Goal: Navigation & Orientation: Find specific page/section

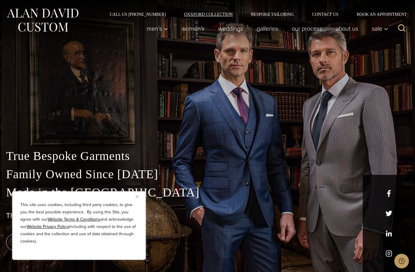
click at [211, 15] on link "Oxxford Collection" at bounding box center [208, 14] width 67 height 4
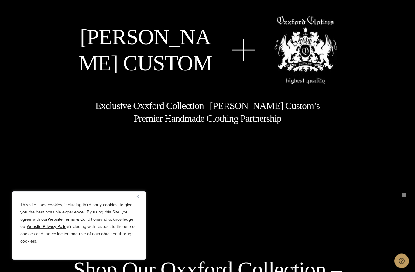
scroll to position [93, 0]
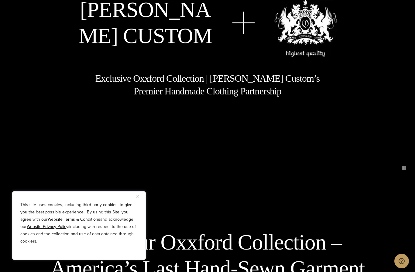
click at [139, 200] on button "Close" at bounding box center [139, 196] width 7 height 7
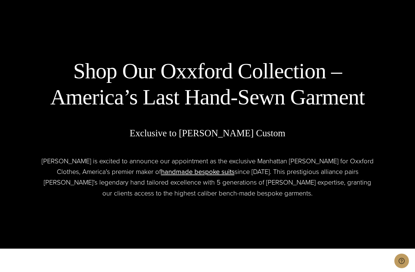
scroll to position [0, 0]
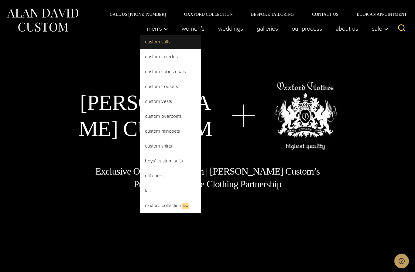
click at [160, 42] on link "Custom Suits" at bounding box center [170, 42] width 61 height 15
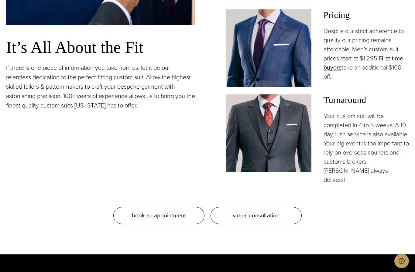
scroll to position [507, 0]
